Goal: Feedback & Contribution: Submit feedback/report problem

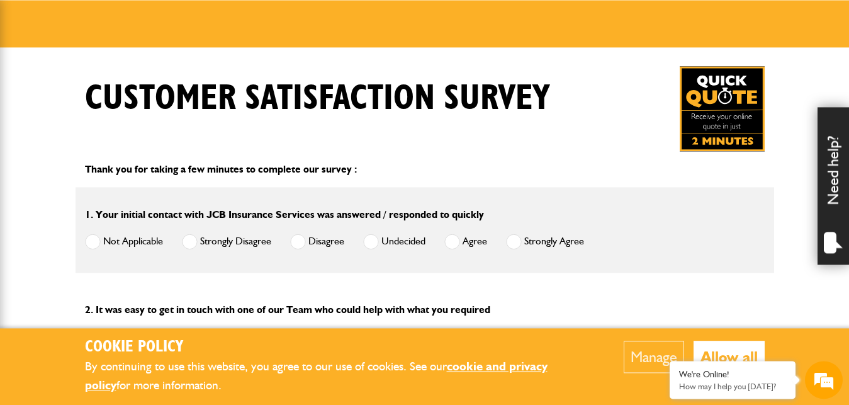
scroll to position [193, 0]
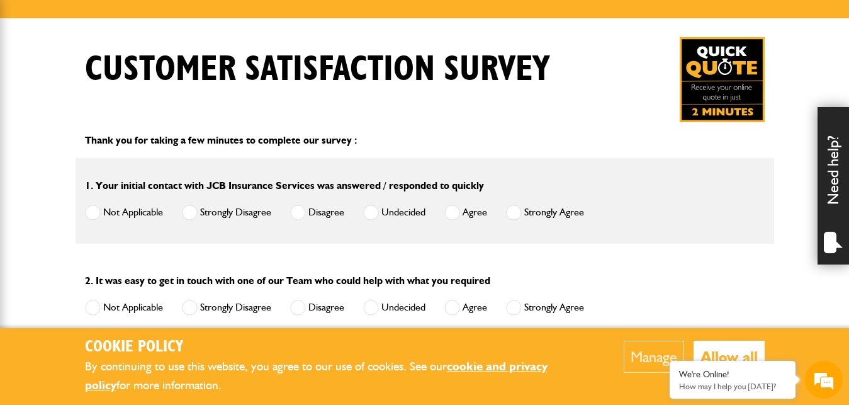
click at [553, 212] on label "Strongly Agree" at bounding box center [545, 213] width 78 height 16
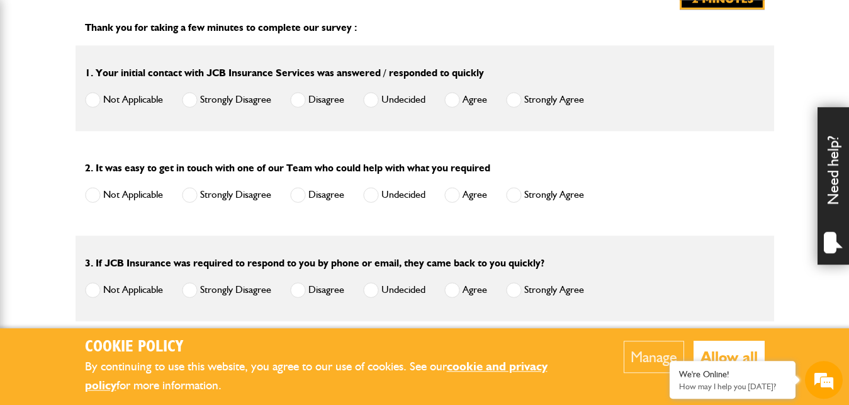
scroll to position [321, 0]
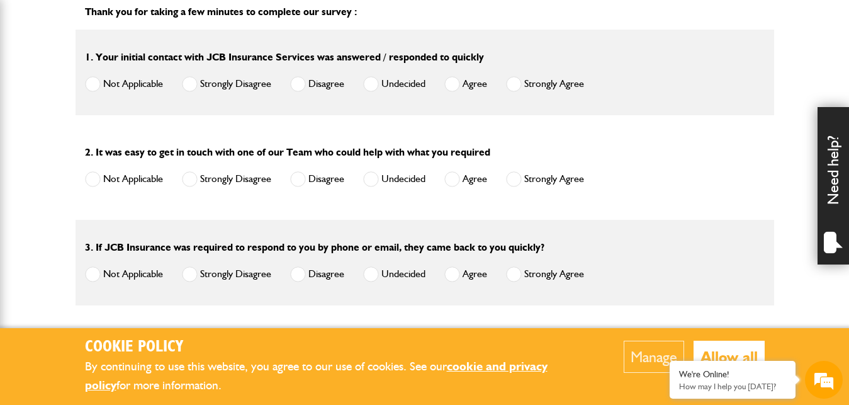
click at [555, 178] on label "Strongly Agree" at bounding box center [545, 179] width 78 height 16
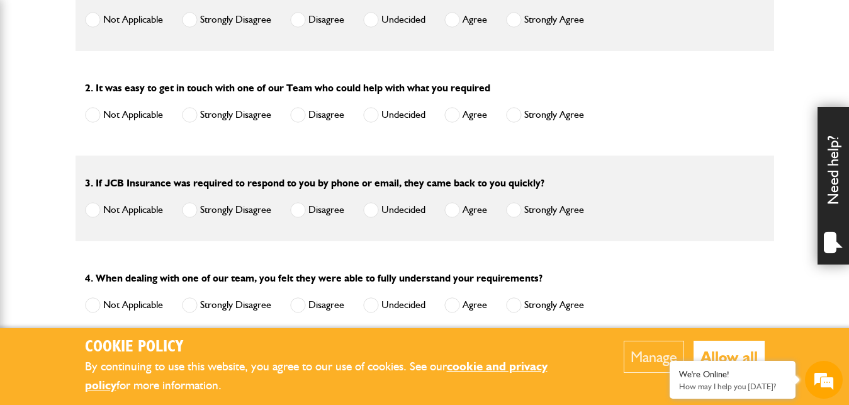
click at [562, 208] on label "Strongly Agree" at bounding box center [545, 210] width 78 height 16
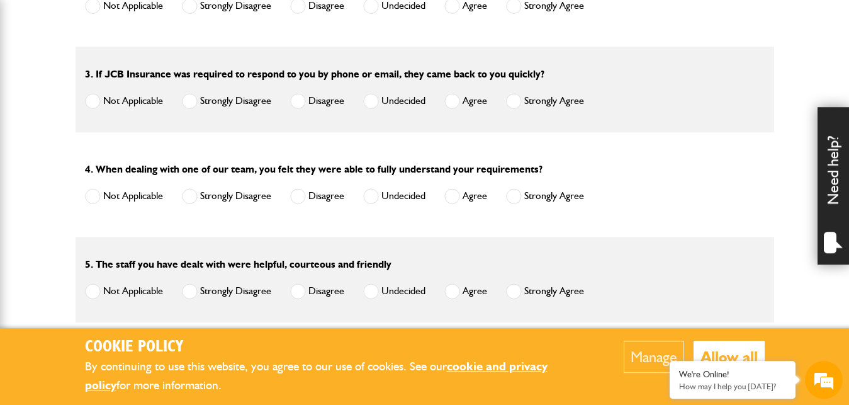
scroll to position [514, 0]
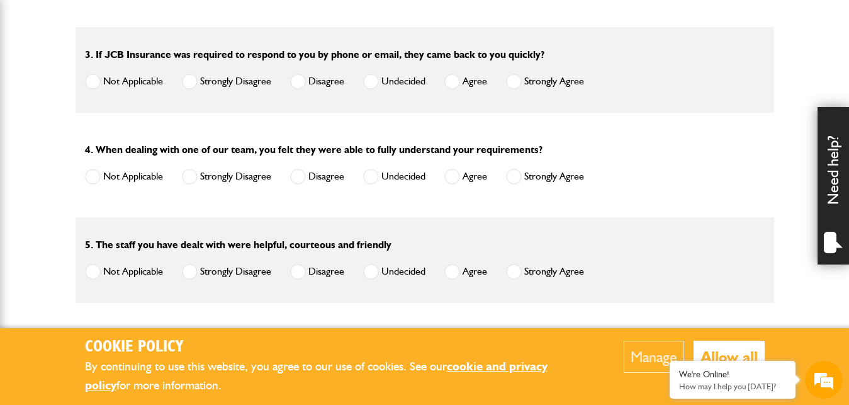
click at [544, 174] on label "Strongly Agree" at bounding box center [545, 177] width 78 height 16
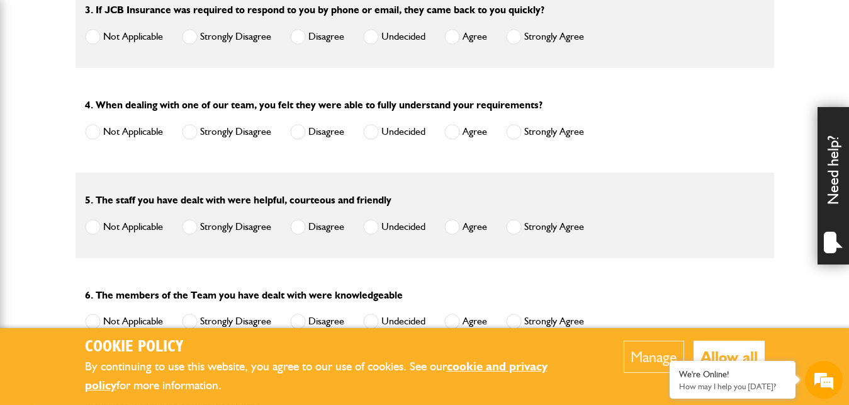
scroll to position [578, 0]
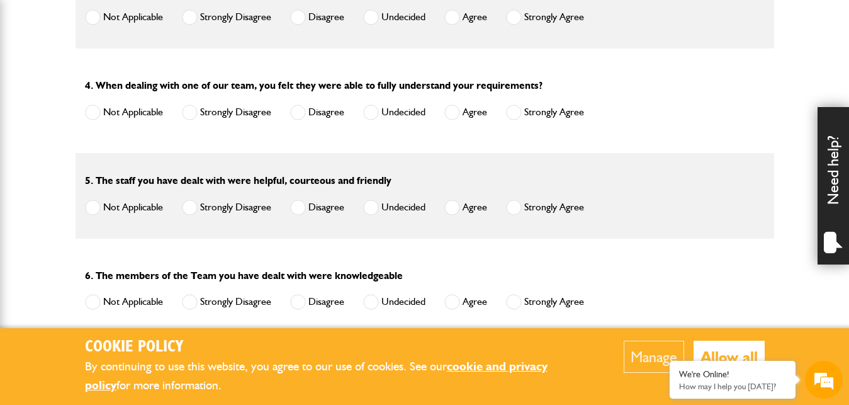
click at [562, 207] on label "Strongly Agree" at bounding box center [545, 208] width 78 height 16
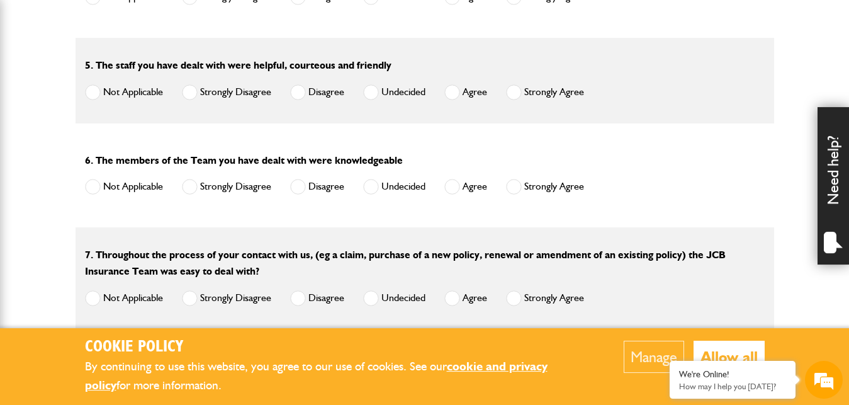
scroll to position [706, 0]
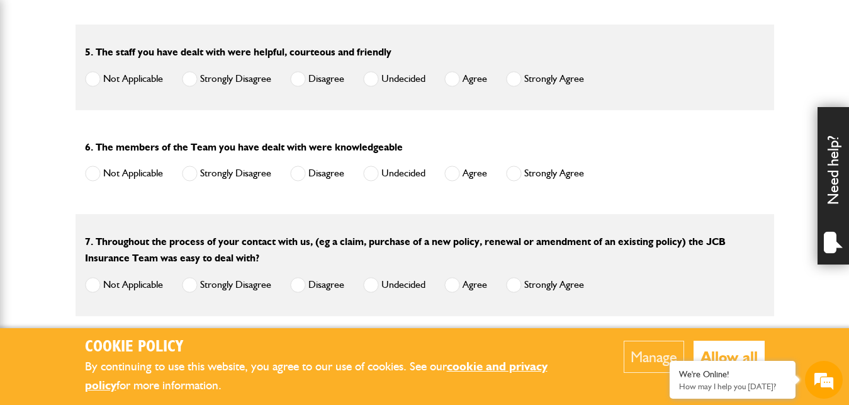
click at [552, 174] on label "Strongly Agree" at bounding box center [545, 174] width 78 height 16
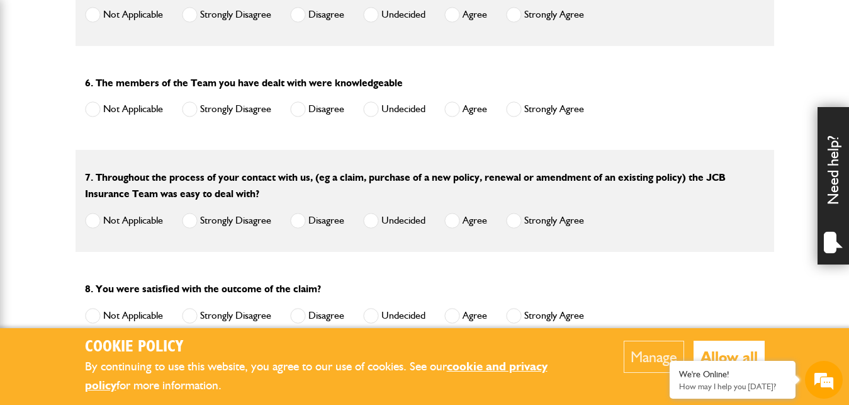
click at [558, 222] on label "Strongly Agree" at bounding box center [545, 221] width 78 height 16
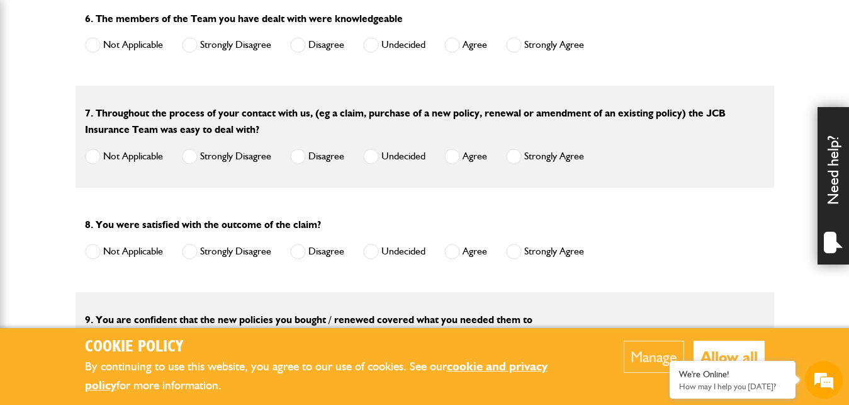
scroll to position [899, 0]
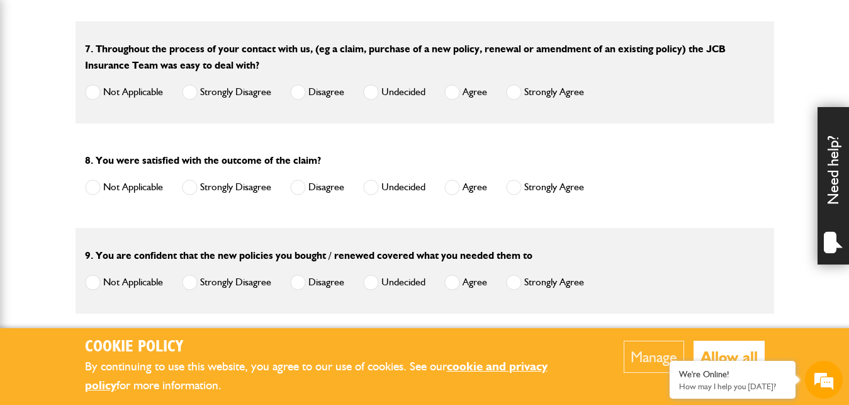
click at [123, 191] on label "Not Applicable" at bounding box center [124, 187] width 78 height 16
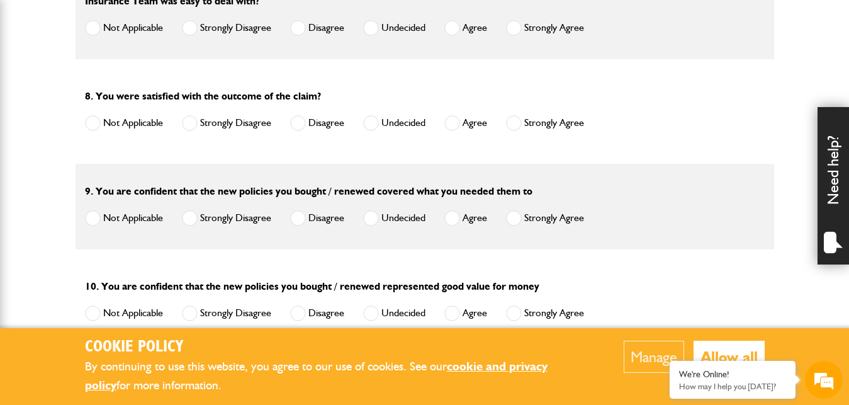
click at [467, 220] on label "Agree" at bounding box center [465, 218] width 43 height 16
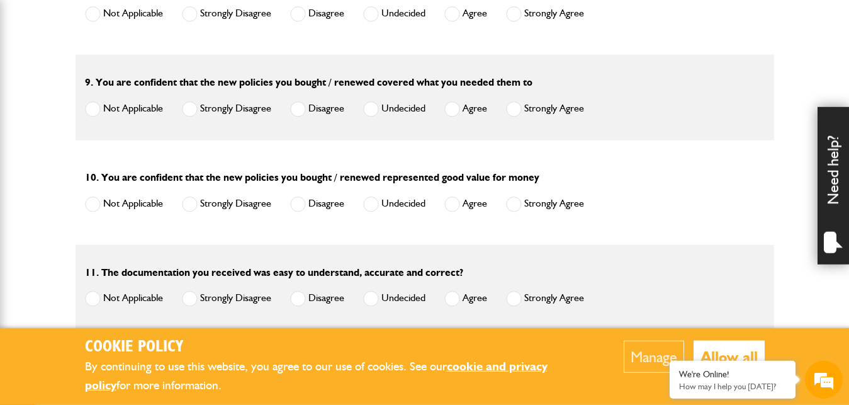
scroll to position [1092, 0]
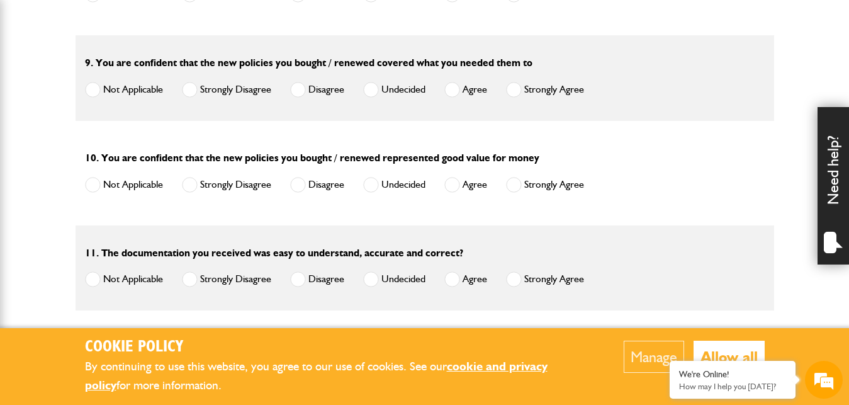
click at [472, 188] on label "Agree" at bounding box center [465, 185] width 43 height 16
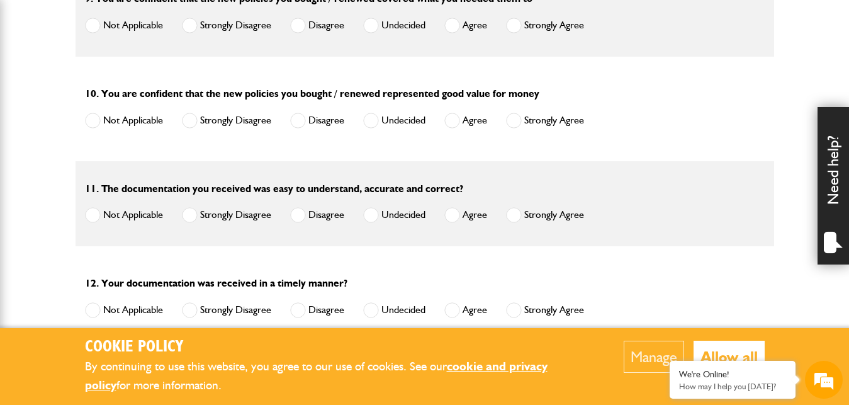
click at [534, 220] on label "Strongly Agree" at bounding box center [545, 215] width 78 height 16
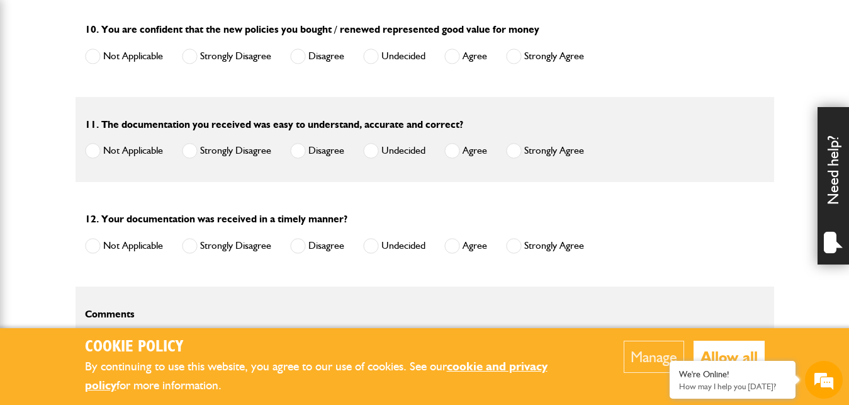
scroll to position [1284, 0]
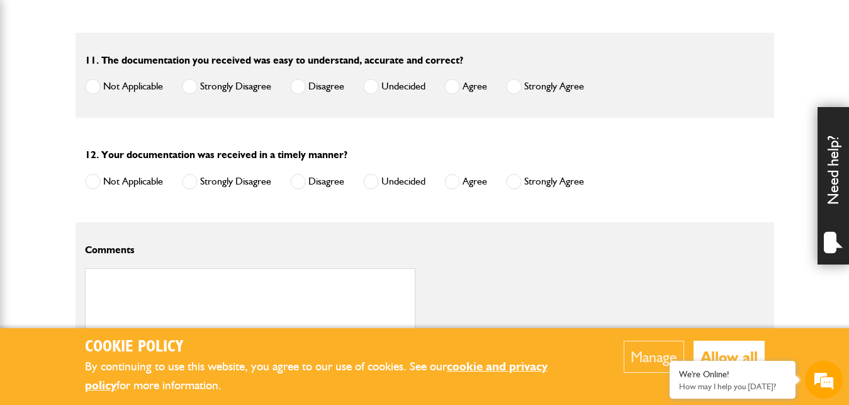
click at [533, 187] on label "Strongly Agree" at bounding box center [545, 182] width 78 height 16
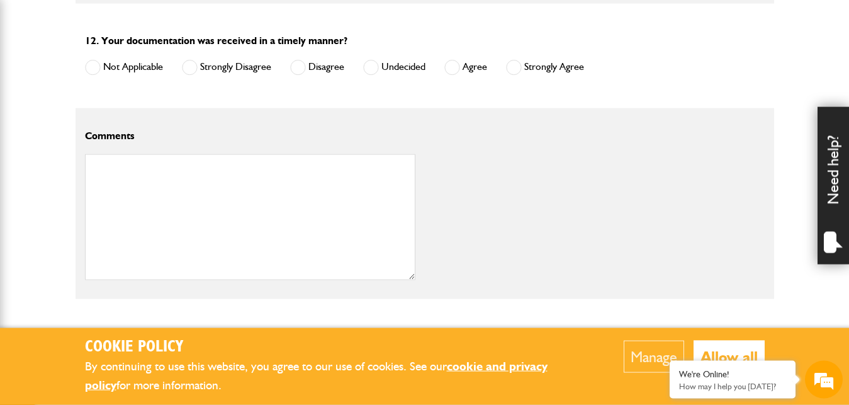
scroll to position [1413, 0]
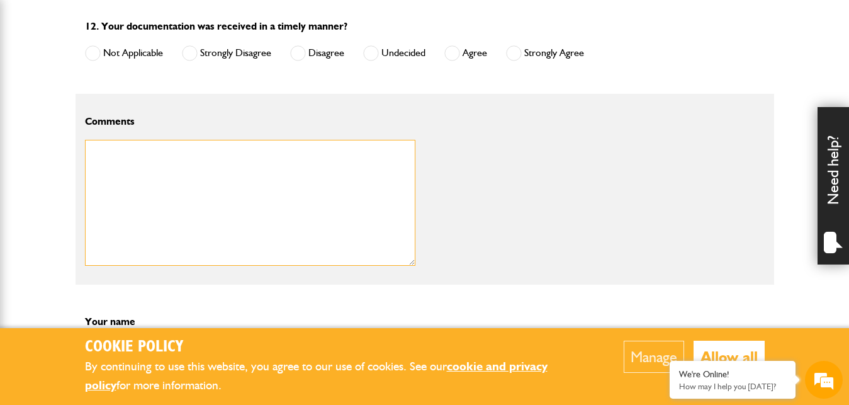
click at [171, 171] on textarea at bounding box center [250, 203] width 330 height 126
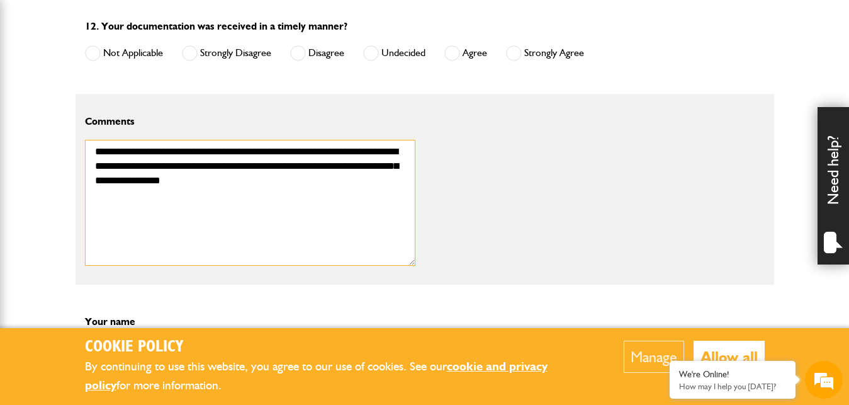
click at [311, 174] on textarea "**********" at bounding box center [250, 203] width 330 height 126
click at [249, 188] on textarea "**********" at bounding box center [250, 203] width 330 height 126
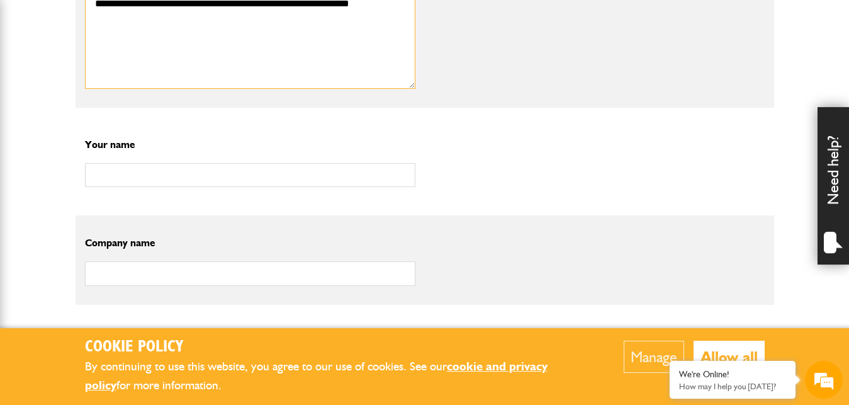
scroll to position [1605, 0]
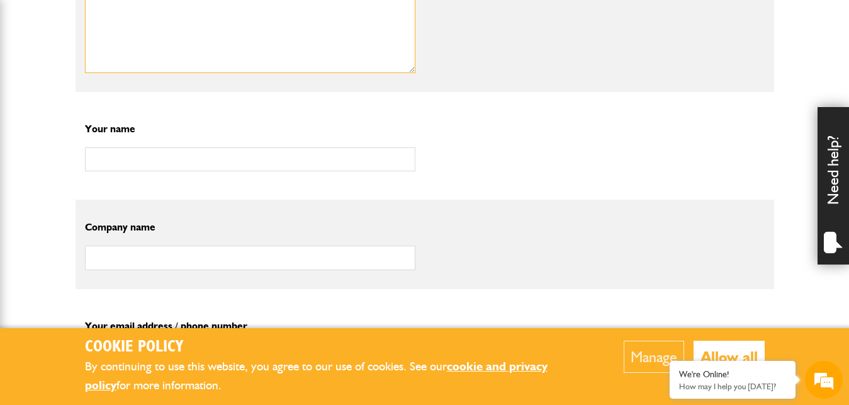
type textarea "**********"
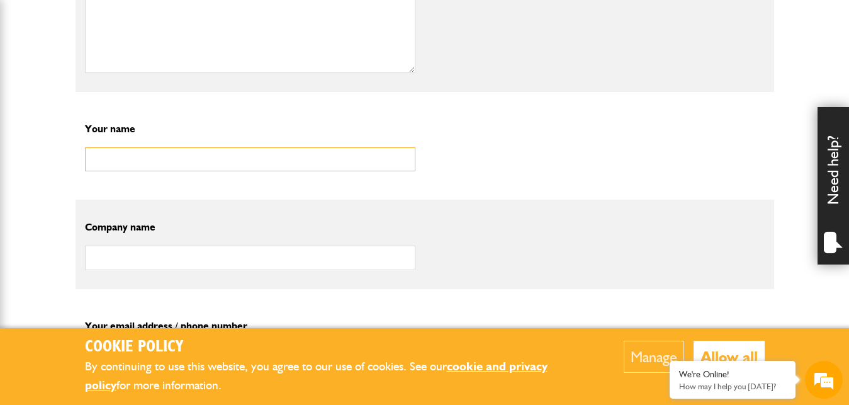
click at [206, 169] on input "text" at bounding box center [250, 159] width 330 height 25
type input "**********"
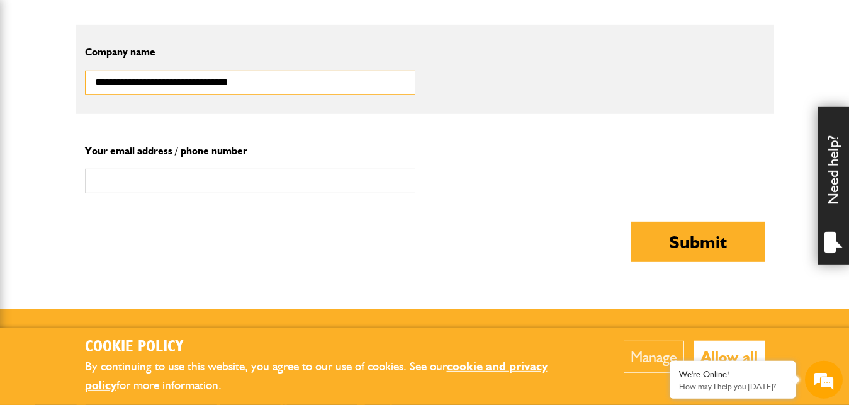
scroll to position [1798, 0]
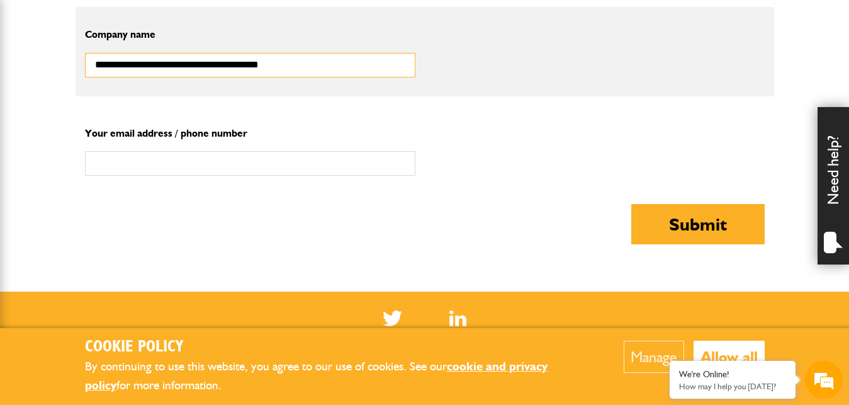
type input "**********"
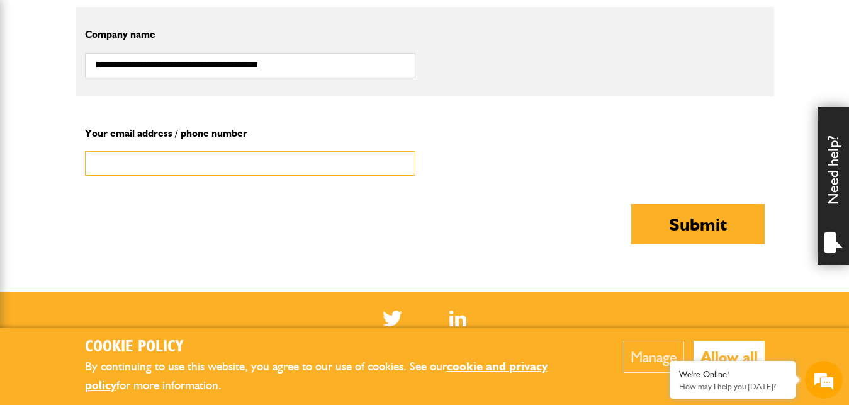
click at [139, 169] on input "text" at bounding box center [250, 163] width 330 height 25
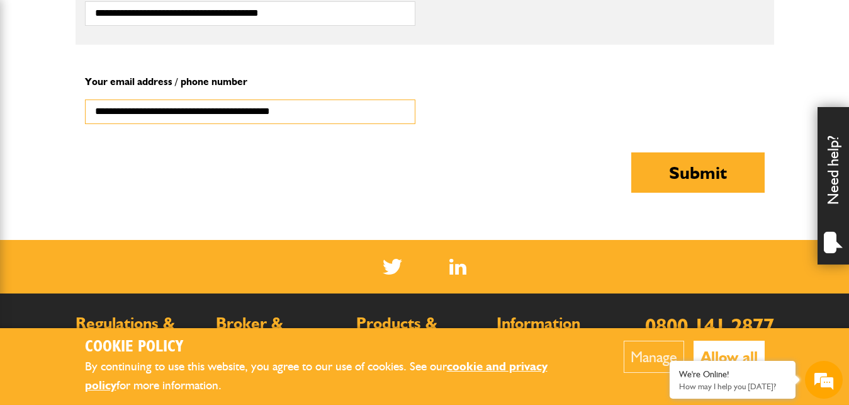
scroll to position [1862, 0]
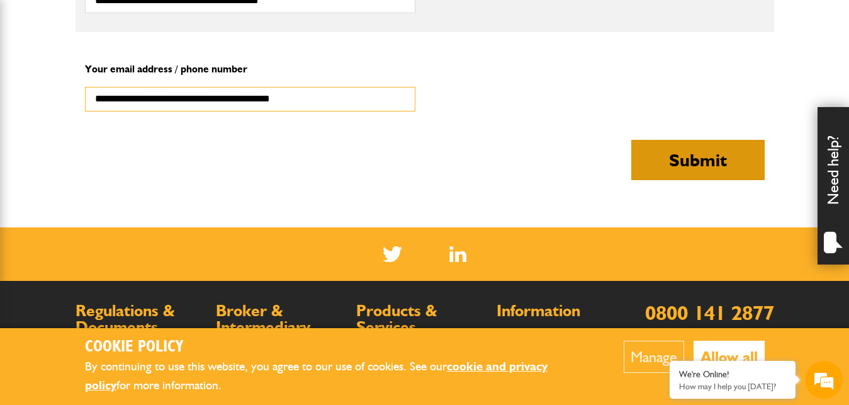
type input "**********"
click at [694, 167] on button "Submit" at bounding box center [697, 160] width 133 height 40
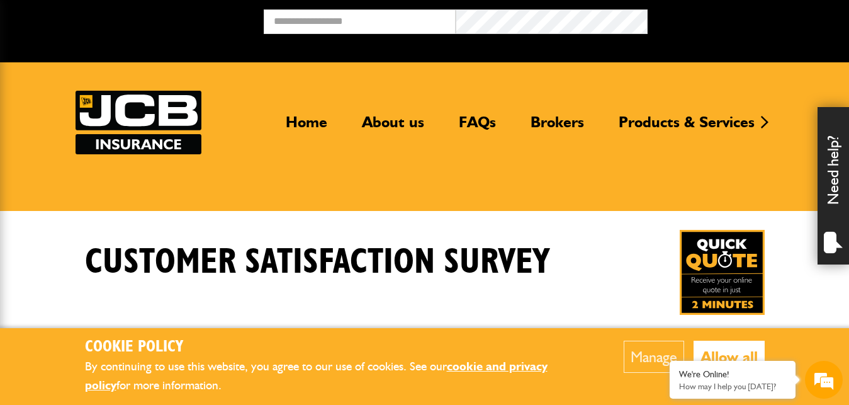
scroll to position [1896, 0]
